Goal: Find contact information: Find contact information

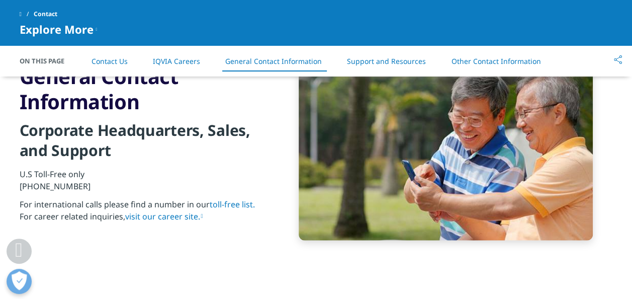
scroll to position [1093, 0]
click at [21, 186] on p "U.S Toll-Free only +1 866 267 4479" at bounding box center [142, 183] width 244 height 30
click at [240, 202] on link "toll-free list." at bounding box center [232, 204] width 45 height 11
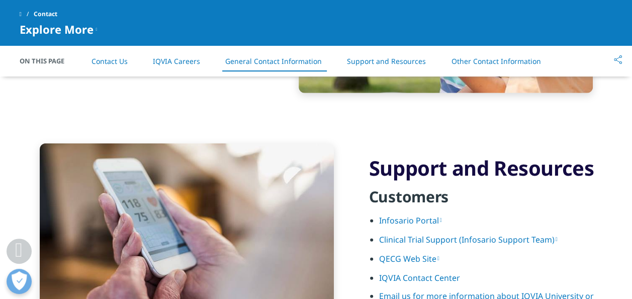
scroll to position [1279, 0]
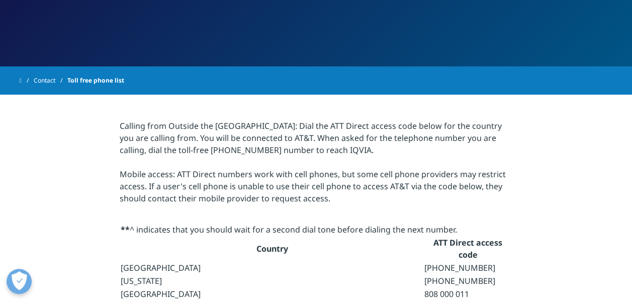
scroll to position [138, 0]
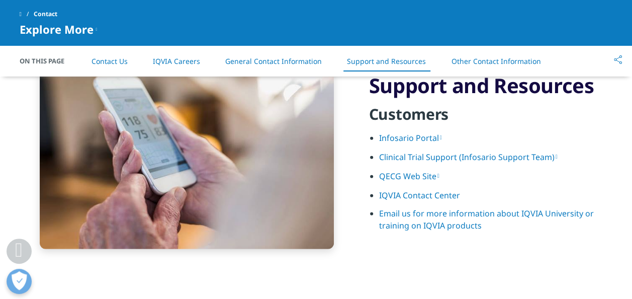
scroll to position [1322, 0]
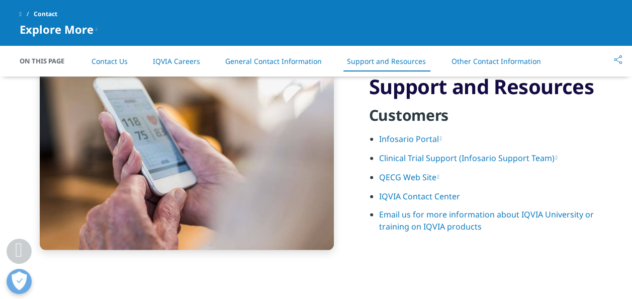
click at [415, 193] on link "IQVIA Contact Center" at bounding box center [419, 195] width 81 height 11
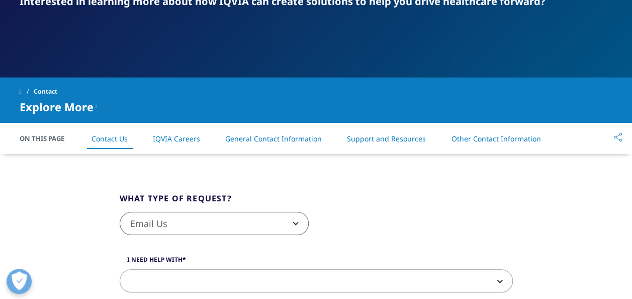
scroll to position [176, 0]
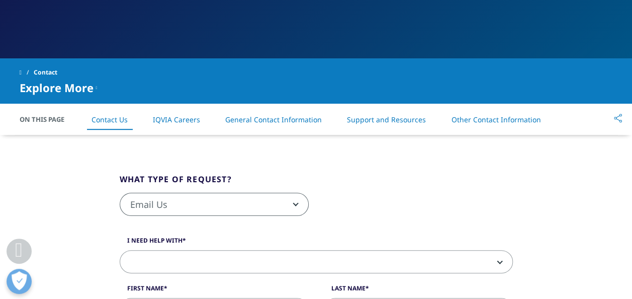
click at [500, 118] on link "Other Contact Information" at bounding box center [495, 120] width 89 height 10
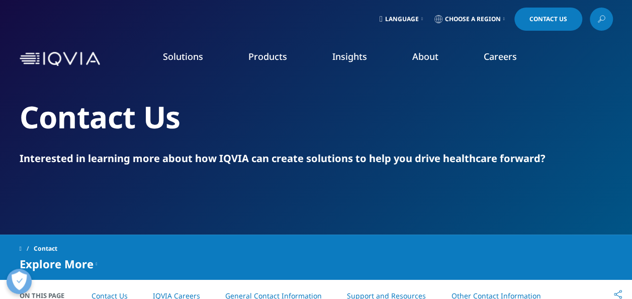
scroll to position [176, 0]
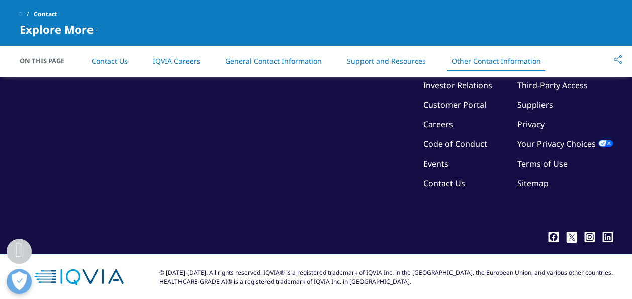
scroll to position [1793, 0]
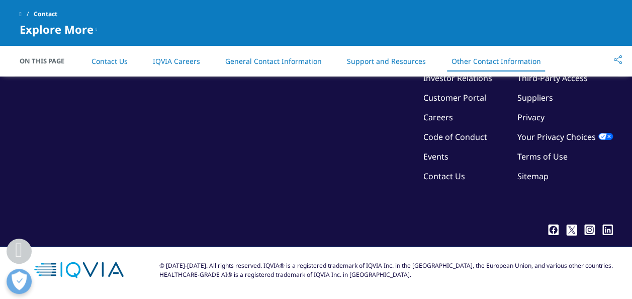
click at [436, 174] on link "Contact Us" at bounding box center [444, 175] width 42 height 11
